Goal: Task Accomplishment & Management: Manage account settings

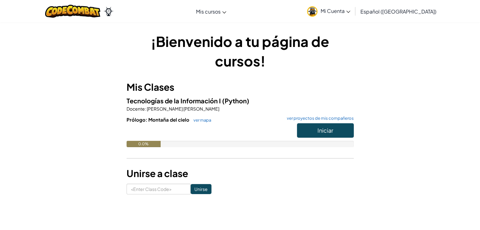
click at [344, 14] on link "Mi Cuenta" at bounding box center [329, 11] width 50 height 20
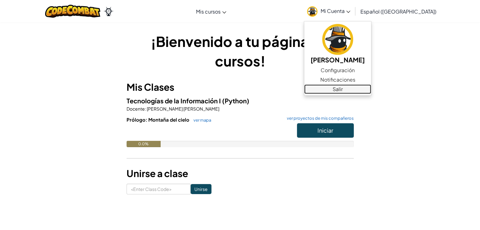
click at [335, 88] on link "Salir" at bounding box center [337, 89] width 67 height 9
